Goal: Task Accomplishment & Management: Manage account settings

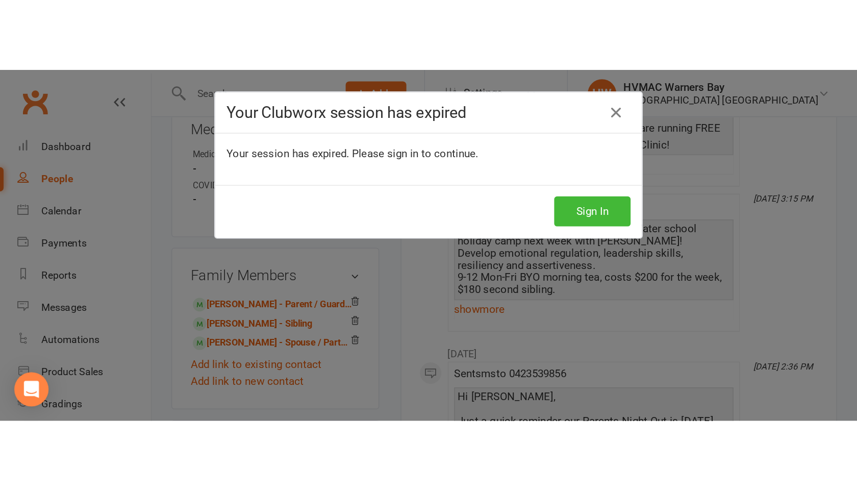
scroll to position [859, 0]
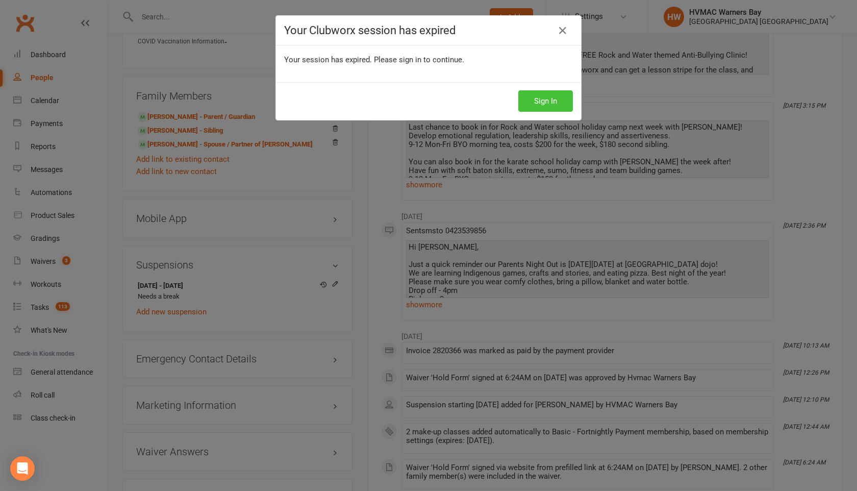
click at [528, 106] on button "Sign In" at bounding box center [545, 100] width 55 height 21
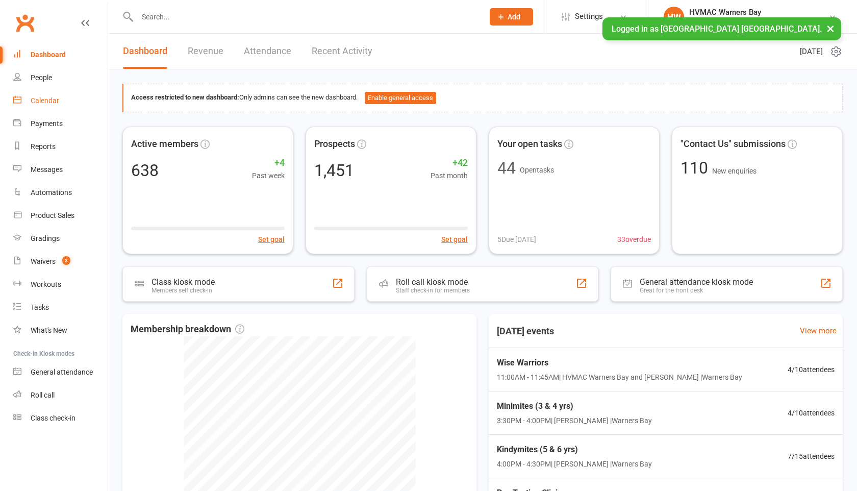
click at [51, 102] on div "Calendar" at bounding box center [45, 100] width 29 height 8
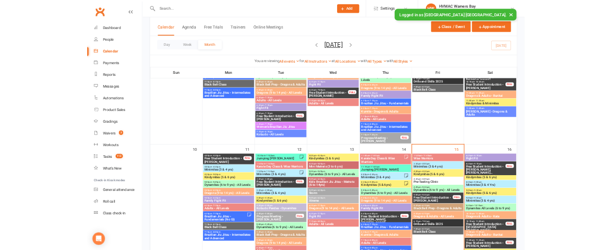
scroll to position [639, 0]
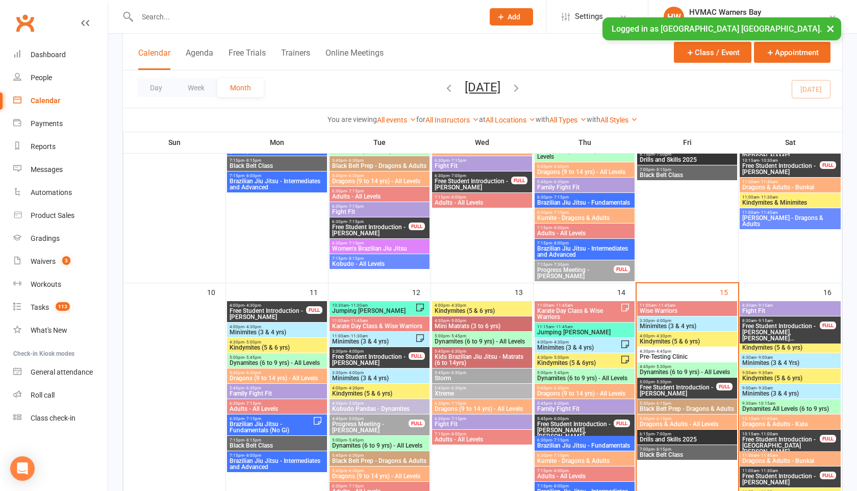
click at [660, 306] on span "- 11:45am" at bounding box center [665, 305] width 19 height 5
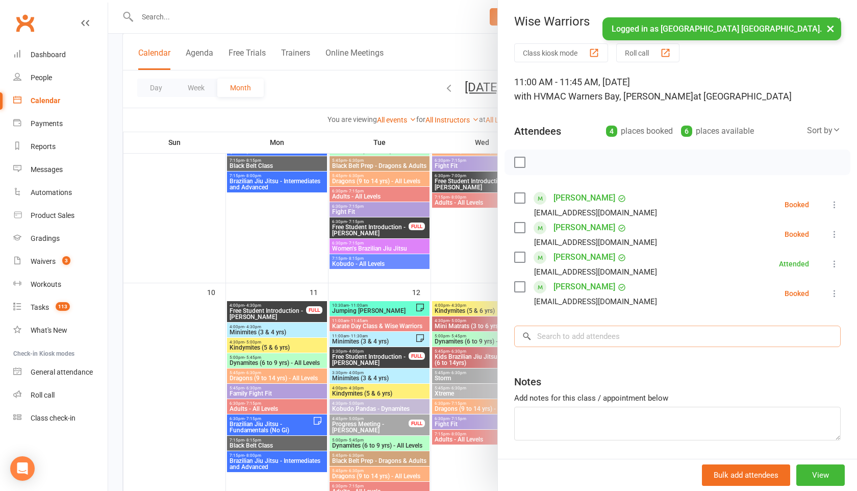
click at [582, 333] on input "search" at bounding box center [677, 335] width 326 height 21
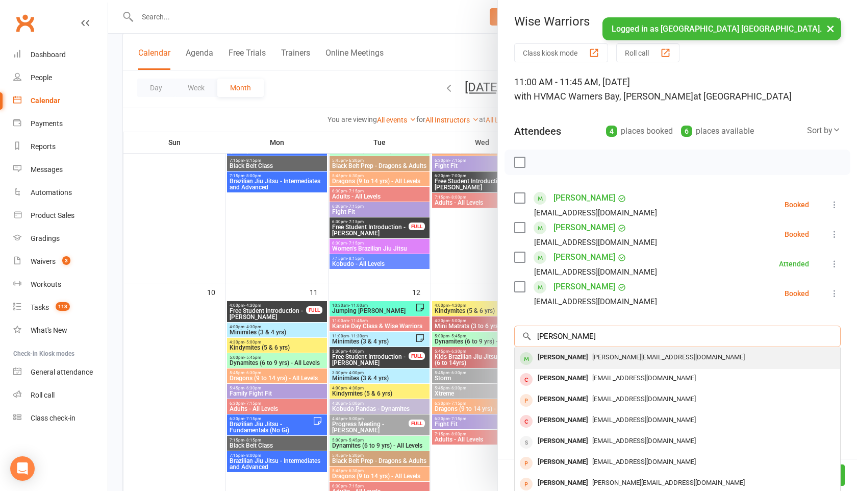
type input "chrine adams"
click at [592, 358] on span "christine.am.adams52@gmail.com" at bounding box center [668, 357] width 152 height 8
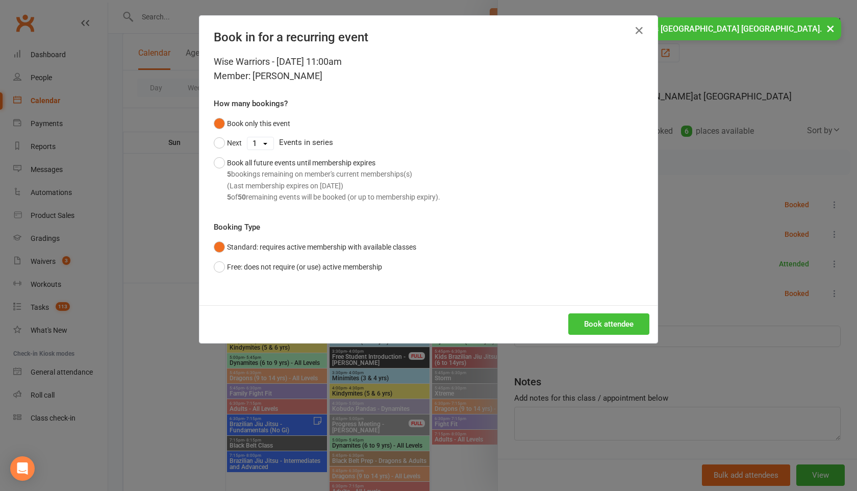
click at [594, 321] on button "Book attendee" at bounding box center [608, 323] width 81 height 21
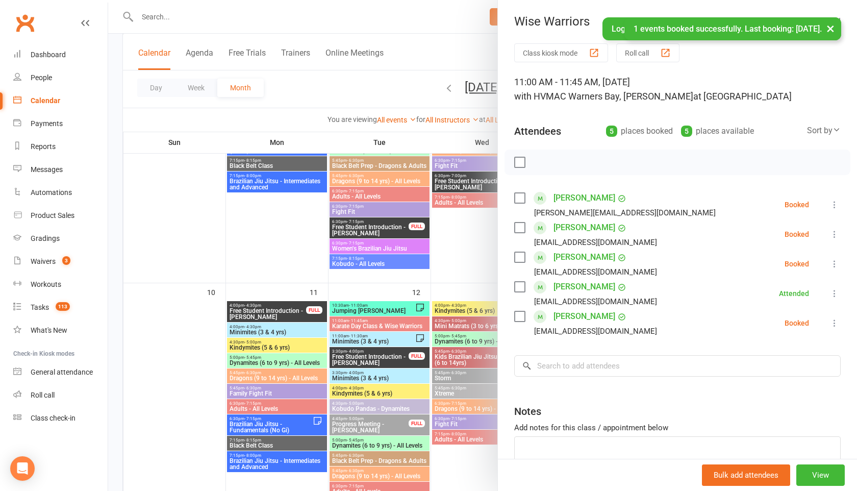
click at [521, 157] on label at bounding box center [519, 162] width 10 height 10
click at [518, 257] on label at bounding box center [519, 257] width 10 height 10
click at [519, 286] on label at bounding box center [519, 287] width 10 height 10
click at [547, 165] on icon "button" at bounding box center [542, 162] width 11 height 11
click at [829, 27] on button "×" at bounding box center [830, 28] width 18 height 22
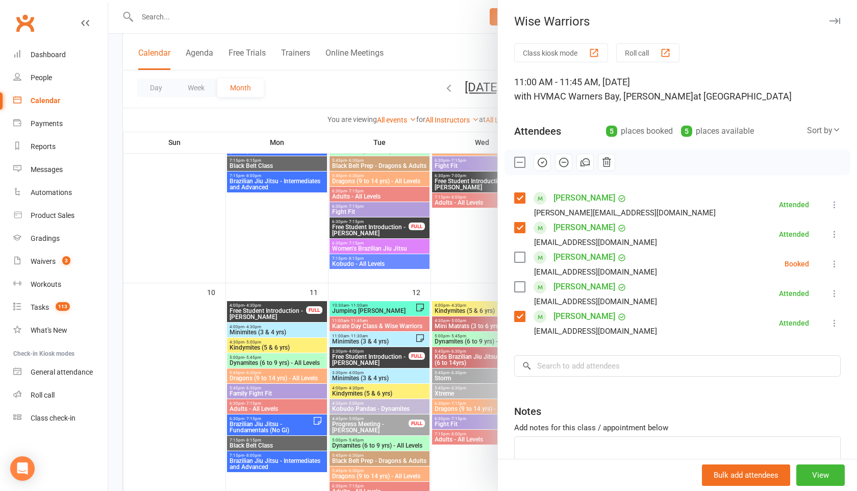
click at [832, 18] on icon "button" at bounding box center [834, 21] width 11 height 6
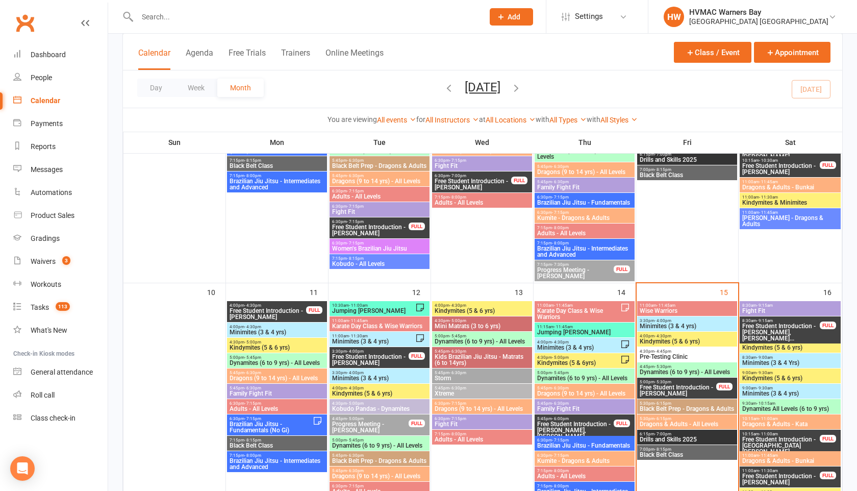
click at [668, 358] on span "Pre-Testing Clinic" at bounding box center [687, 356] width 96 height 6
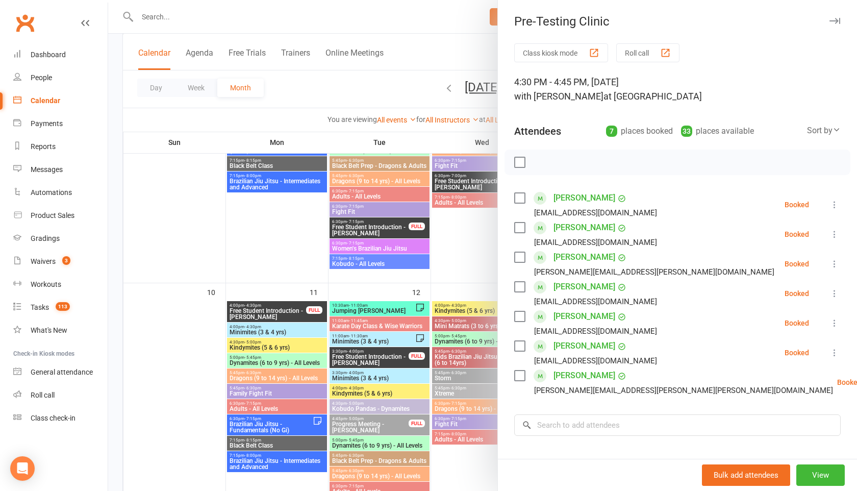
click at [830, 22] on icon "button" at bounding box center [834, 21] width 11 height 6
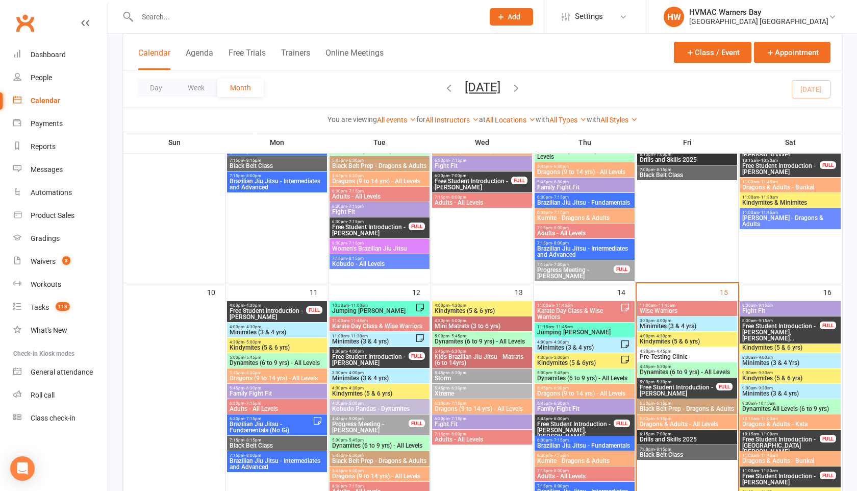
click at [652, 419] on span "5:30pm - 6:15pm" at bounding box center [687, 418] width 96 height 5
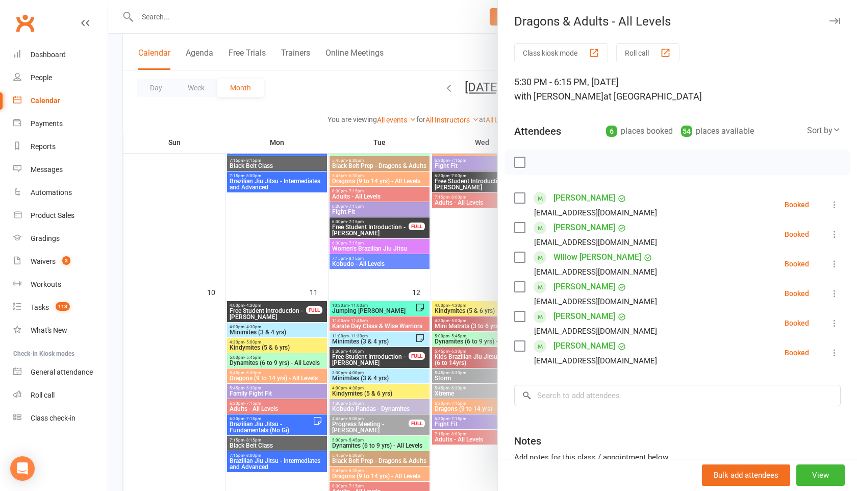
click at [835, 22] on icon "button" at bounding box center [834, 21] width 11 height 6
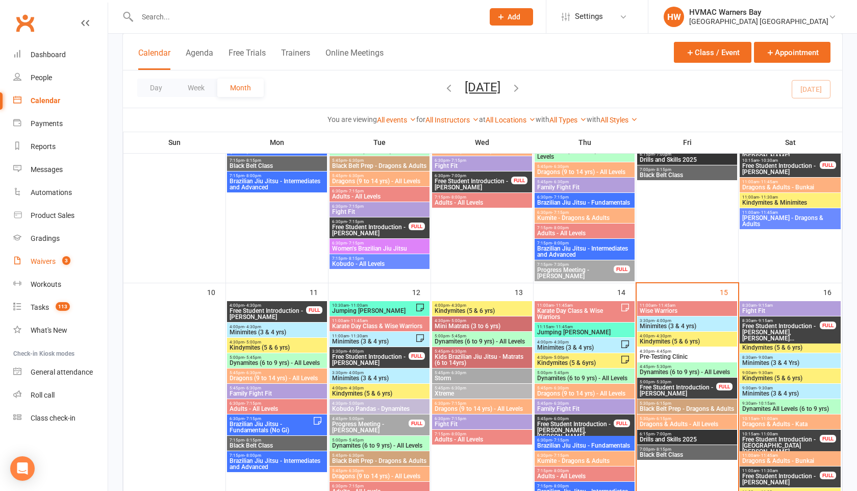
click at [54, 258] on div "Waivers" at bounding box center [43, 261] width 25 height 8
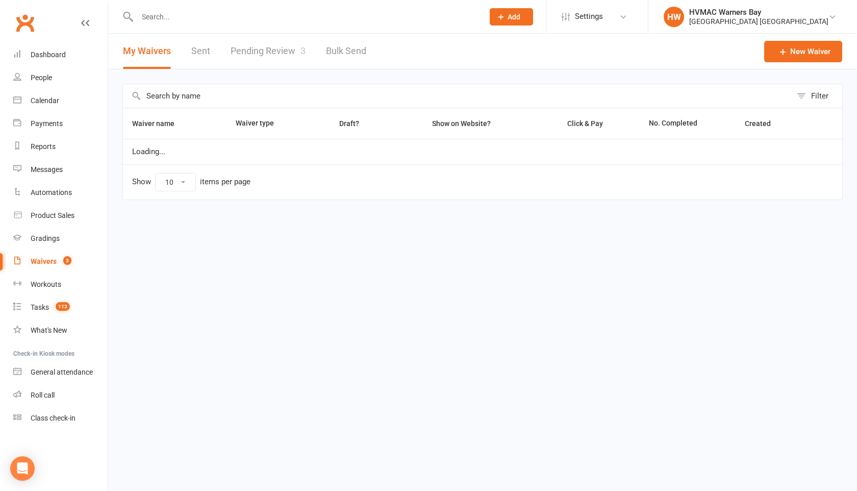
select select "100"
click at [249, 47] on link "Pending Review 3" at bounding box center [268, 51] width 75 height 35
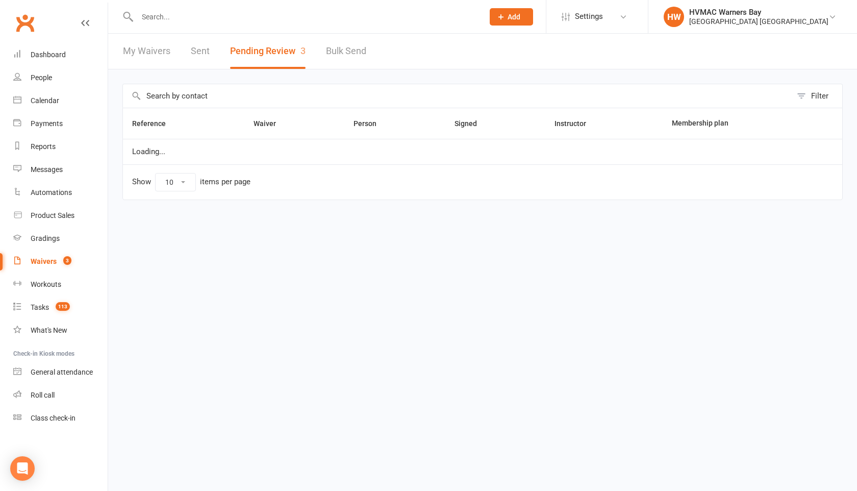
select select "100"
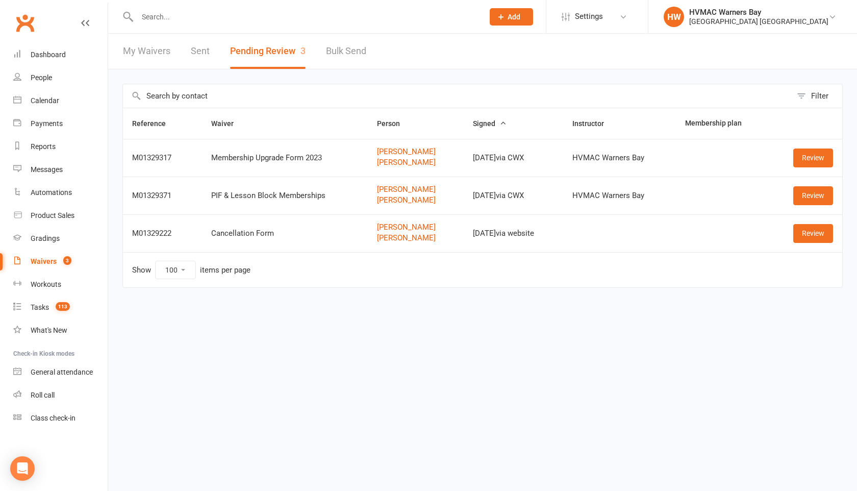
click at [187, 21] on input "text" at bounding box center [305, 17] width 342 height 14
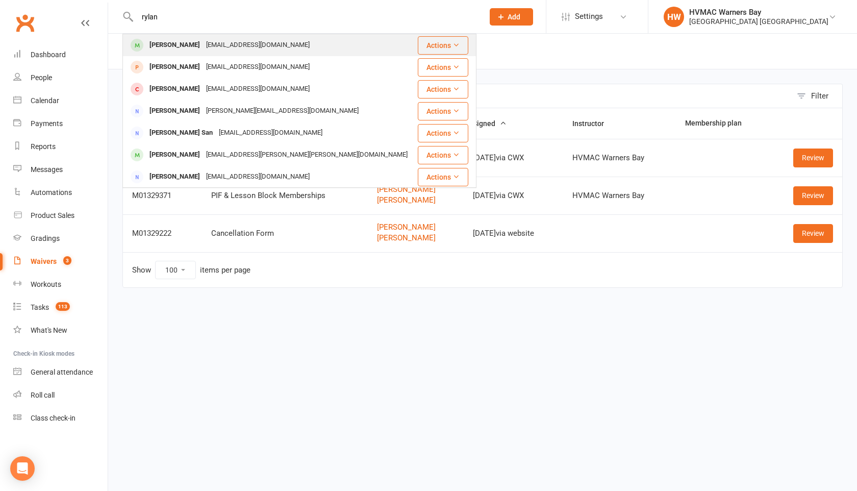
type input "rylan"
click at [188, 45] on div "Rylan Thompson" at bounding box center [174, 45] width 57 height 15
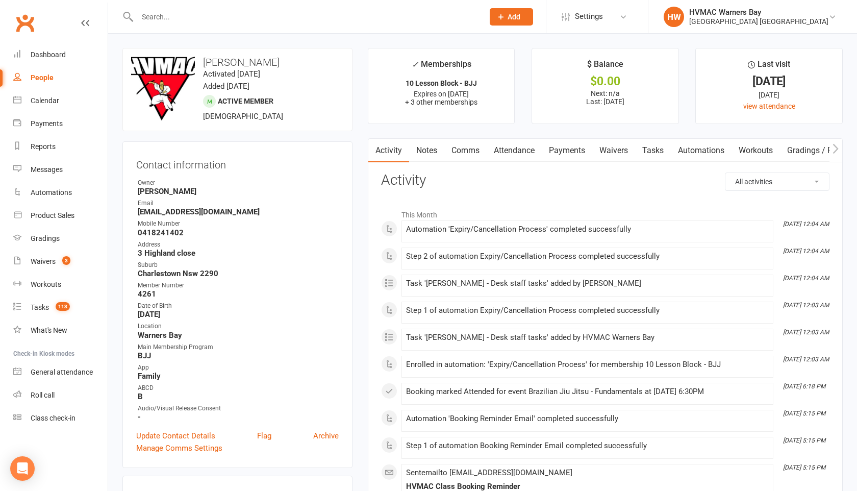
click at [657, 149] on link "Tasks" at bounding box center [653, 150] width 36 height 23
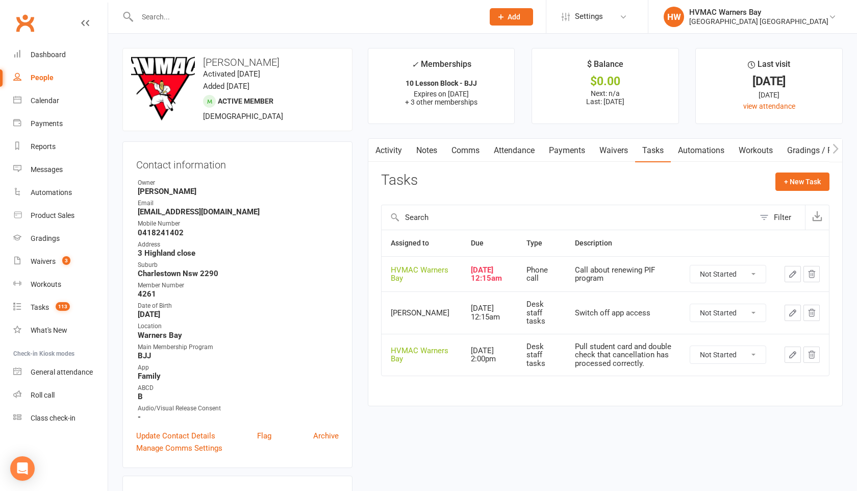
click at [719, 275] on select "Not Started In Progress Waiting Complete" at bounding box center [727, 273] width 75 height 17
click at [690, 268] on select "Not Started In Progress Waiting Complete" at bounding box center [727, 273] width 75 height 17
select select "unstarted"
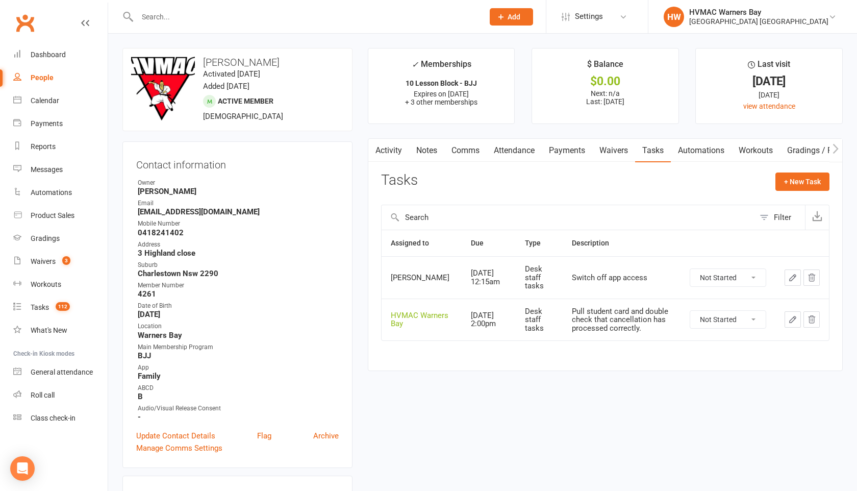
click at [816, 275] on icon "button" at bounding box center [811, 277] width 9 height 9
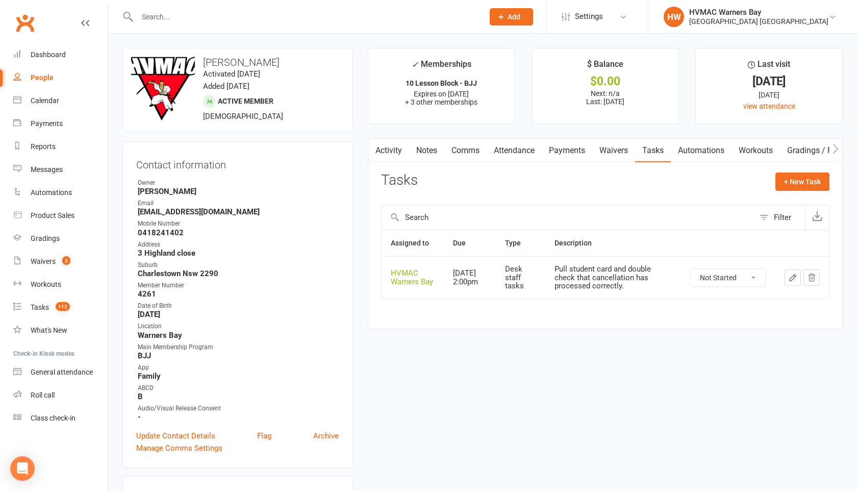
click at [811, 281] on icon "button" at bounding box center [811, 276] width 7 height 7
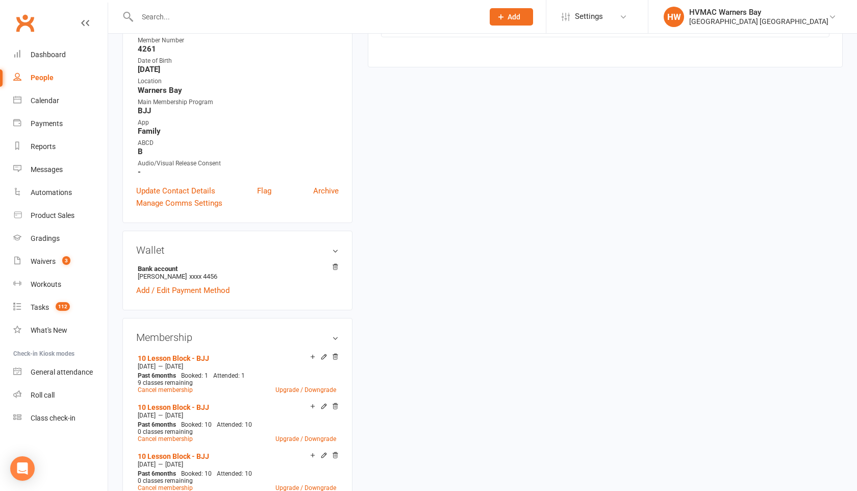
scroll to position [252, 0]
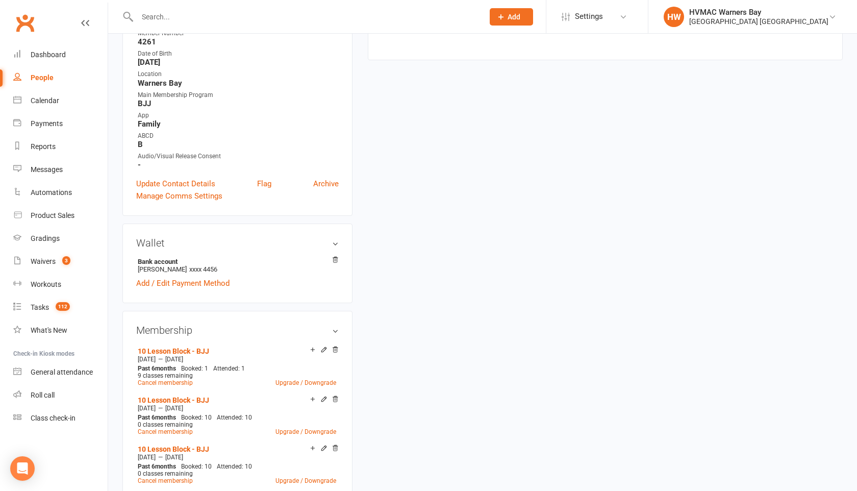
click at [160, 11] on input "text" at bounding box center [305, 17] width 342 height 14
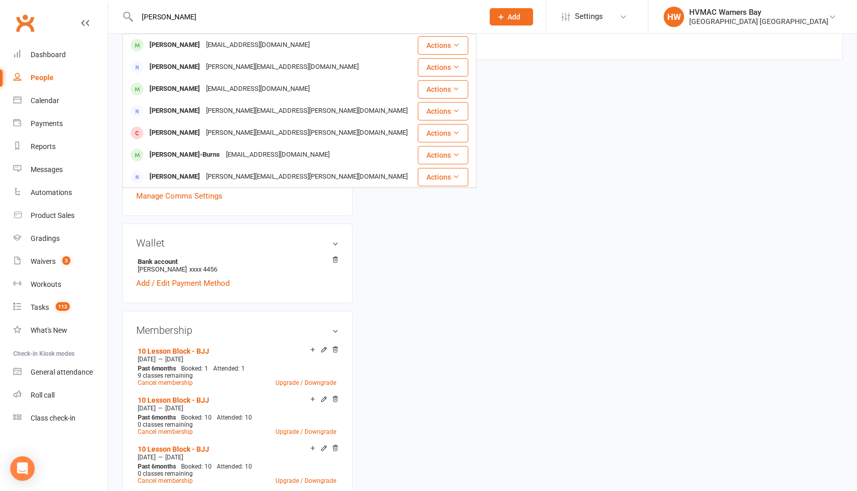
type input "peter belic"
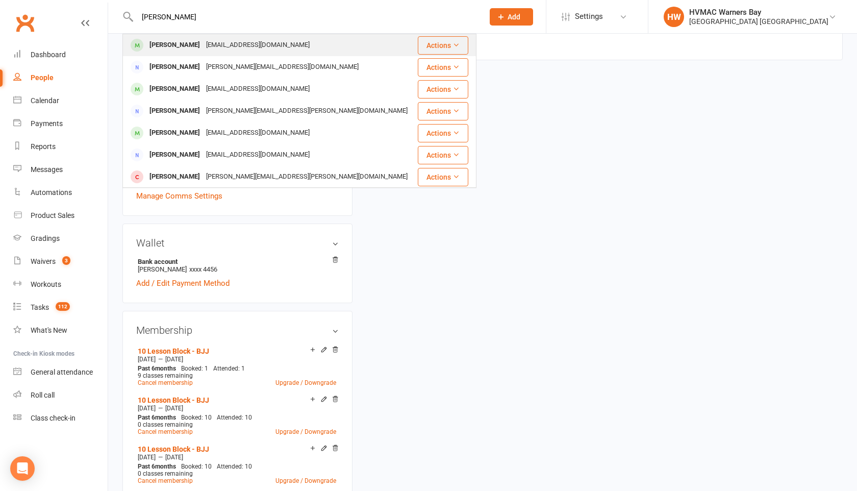
click at [172, 41] on div "Peter Belic" at bounding box center [174, 45] width 57 height 15
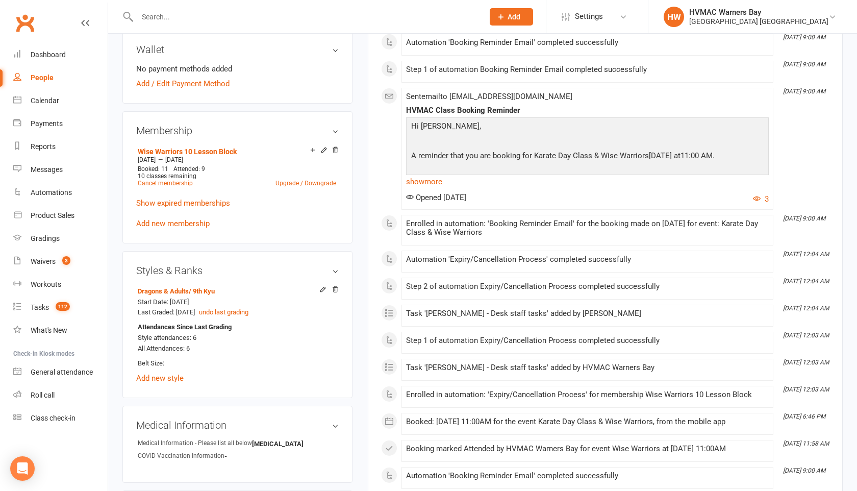
scroll to position [447, 0]
click at [211, 198] on link "Show expired memberships" at bounding box center [183, 201] width 94 height 9
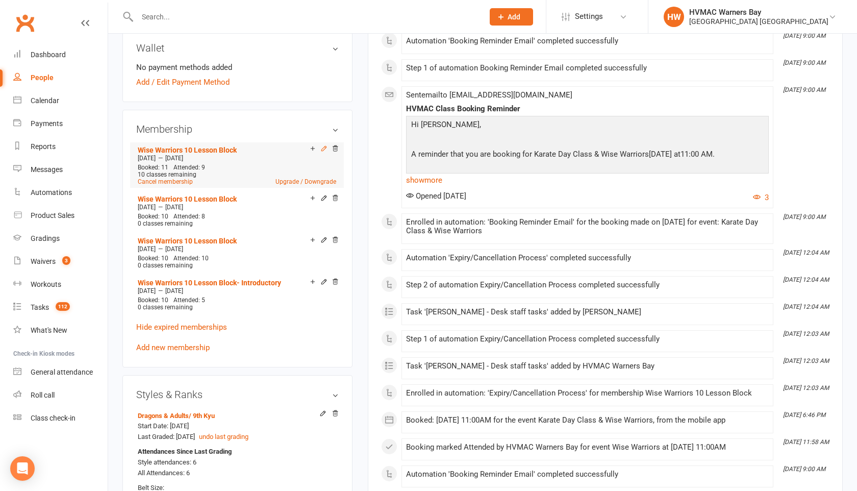
click at [325, 146] on icon at bounding box center [323, 148] width 5 height 5
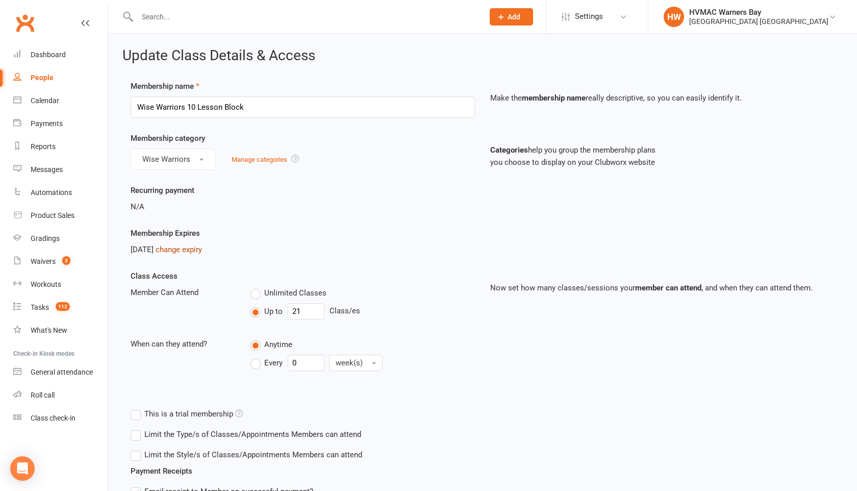
click at [202, 249] on link "change expiry" at bounding box center [179, 249] width 46 height 9
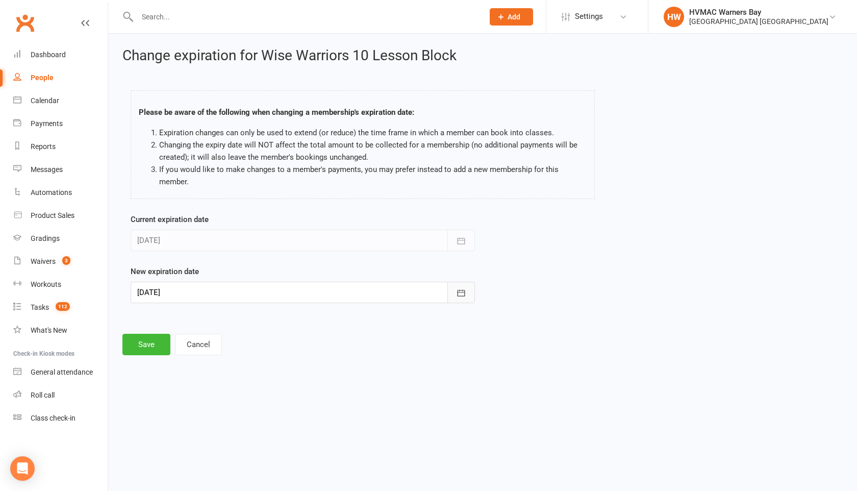
click at [459, 290] on icon "button" at bounding box center [461, 293] width 10 height 10
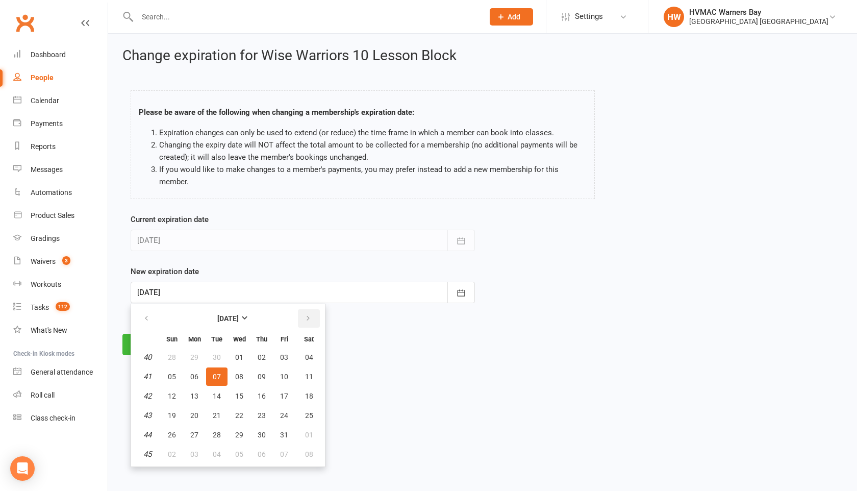
click at [306, 314] on icon "button" at bounding box center [307, 318] width 7 height 8
click at [307, 316] on icon "button" at bounding box center [307, 318] width 7 height 8
click at [305, 357] on span "07" at bounding box center [309, 357] width 8 height 8
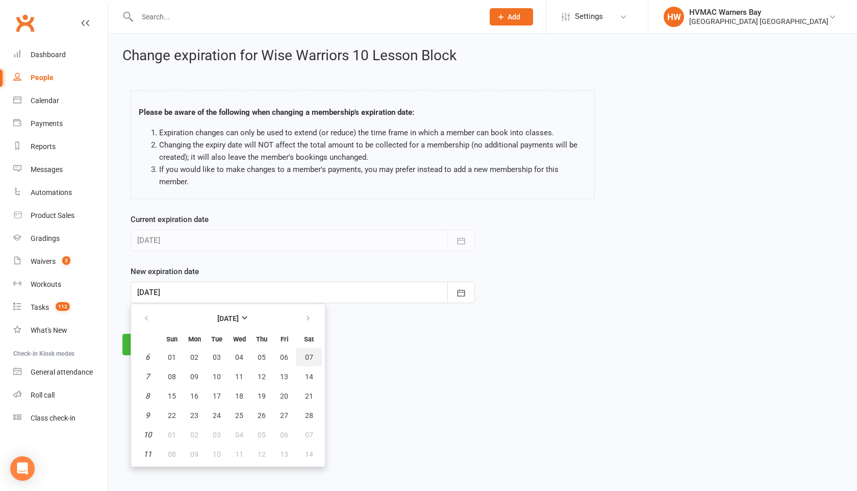
type input "07 Feb 2026"
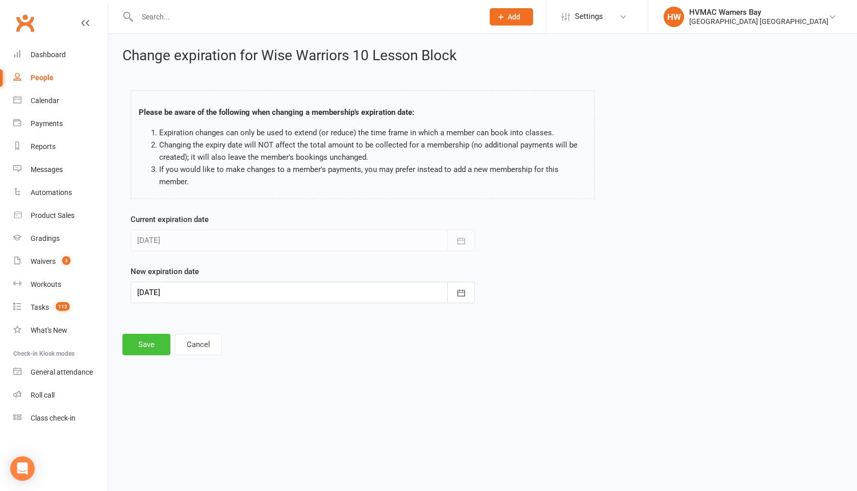
click at [138, 345] on button "Save" at bounding box center [146, 344] width 48 height 21
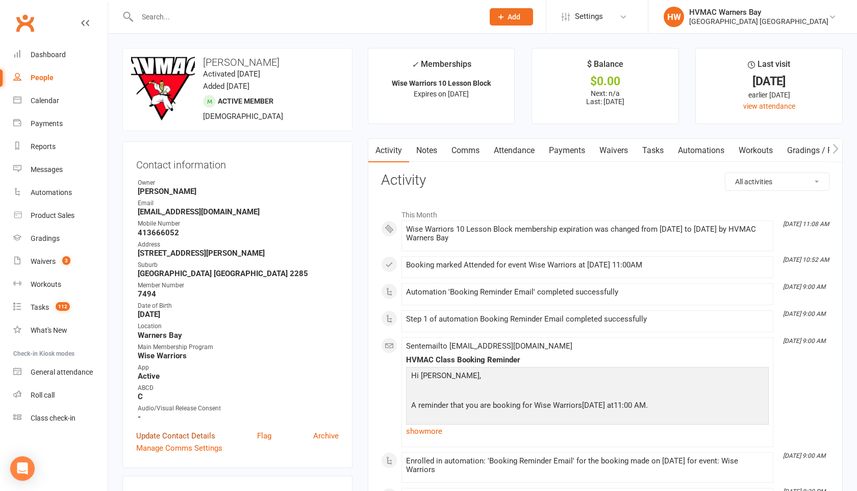
click at [157, 431] on link "Update Contact Details" at bounding box center [175, 435] width 79 height 12
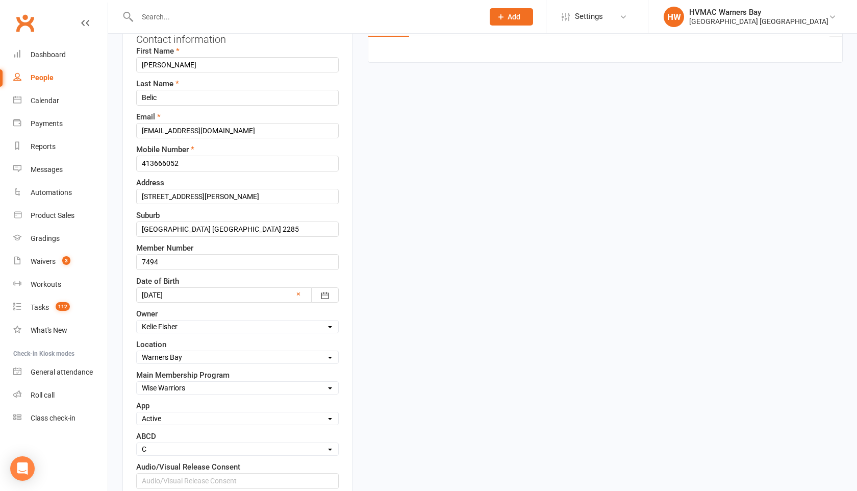
scroll to position [139, 0]
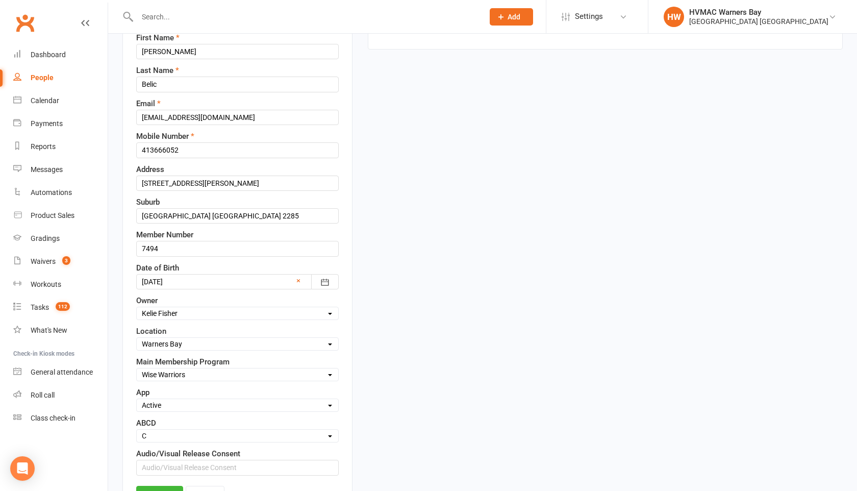
click at [158, 434] on select "Select A B C D" at bounding box center [237, 435] width 201 height 11
select select "B"
click at [137, 430] on select "Select A B C D" at bounding box center [237, 435] width 201 height 11
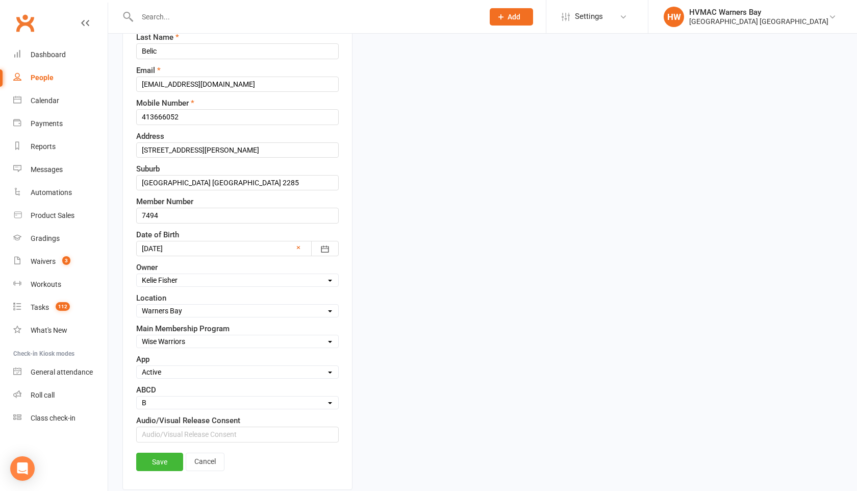
scroll to position [184, 0]
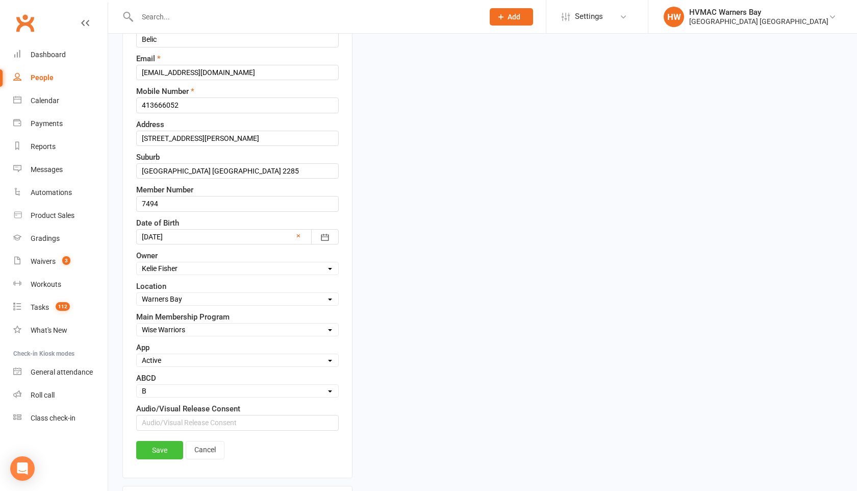
click at [156, 453] on link "Save" at bounding box center [159, 450] width 47 height 18
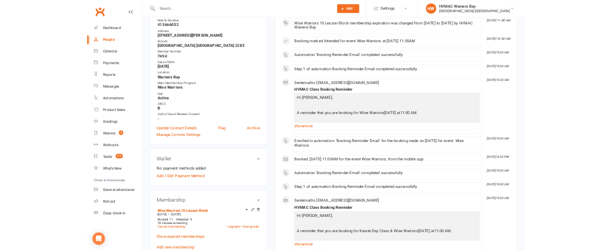
scroll to position [209, 0]
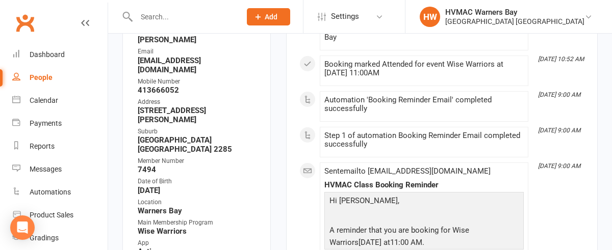
click at [162, 17] on input "text" at bounding box center [183, 17] width 100 height 14
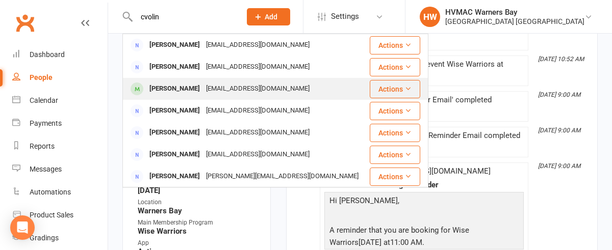
type input "cvolin"
click at [197, 94] on div "Colin Stockdale" at bounding box center [174, 89] width 57 height 15
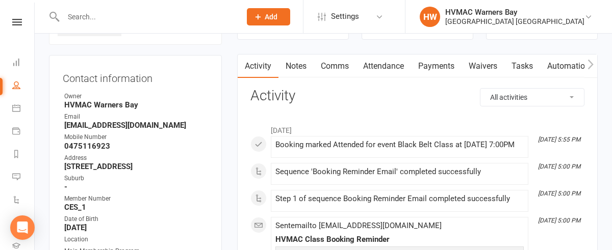
scroll to position [85, 0]
